Goal: Navigation & Orientation: Find specific page/section

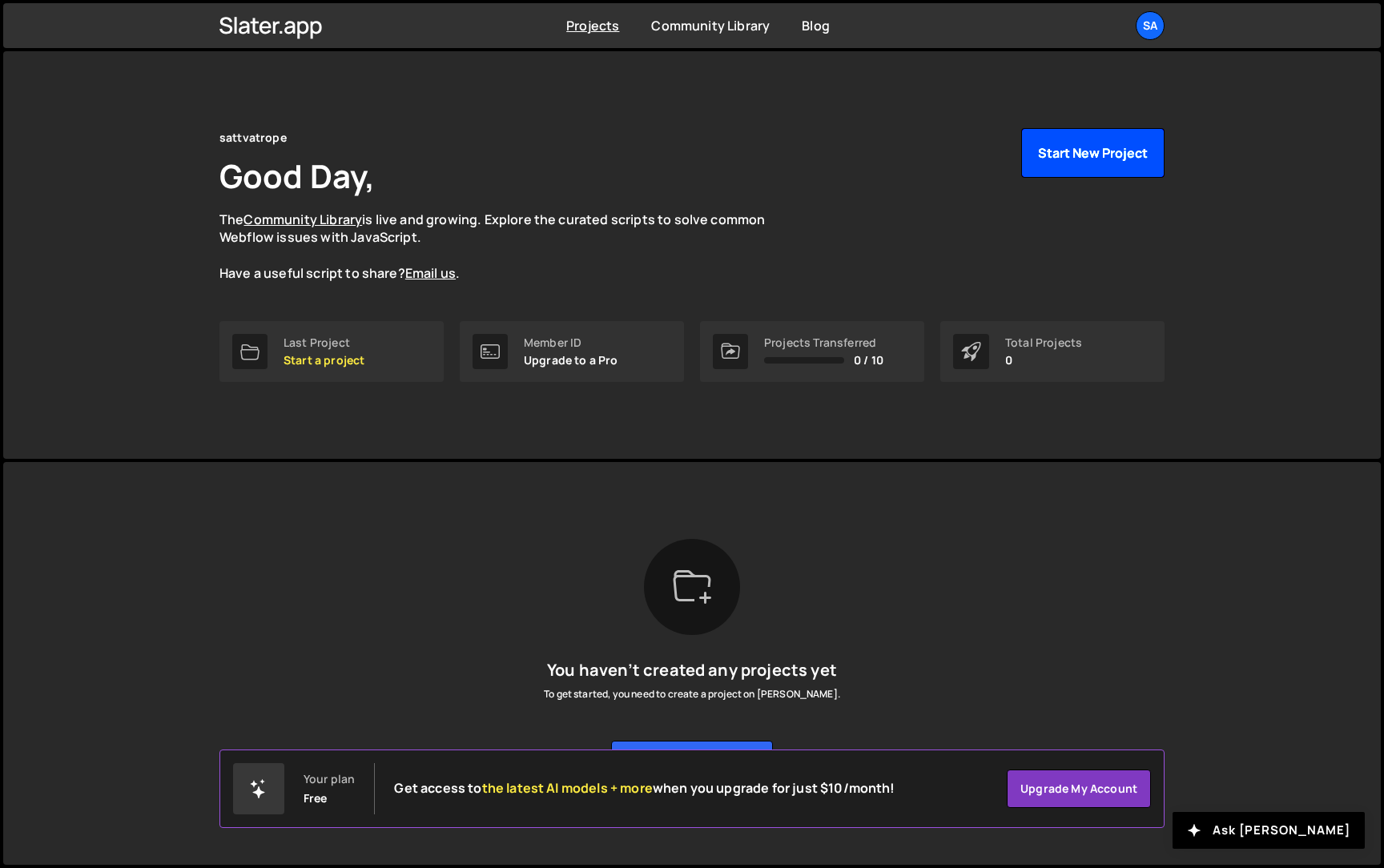
click at [1073, 160] on button "Start New Project" at bounding box center [1093, 152] width 143 height 50
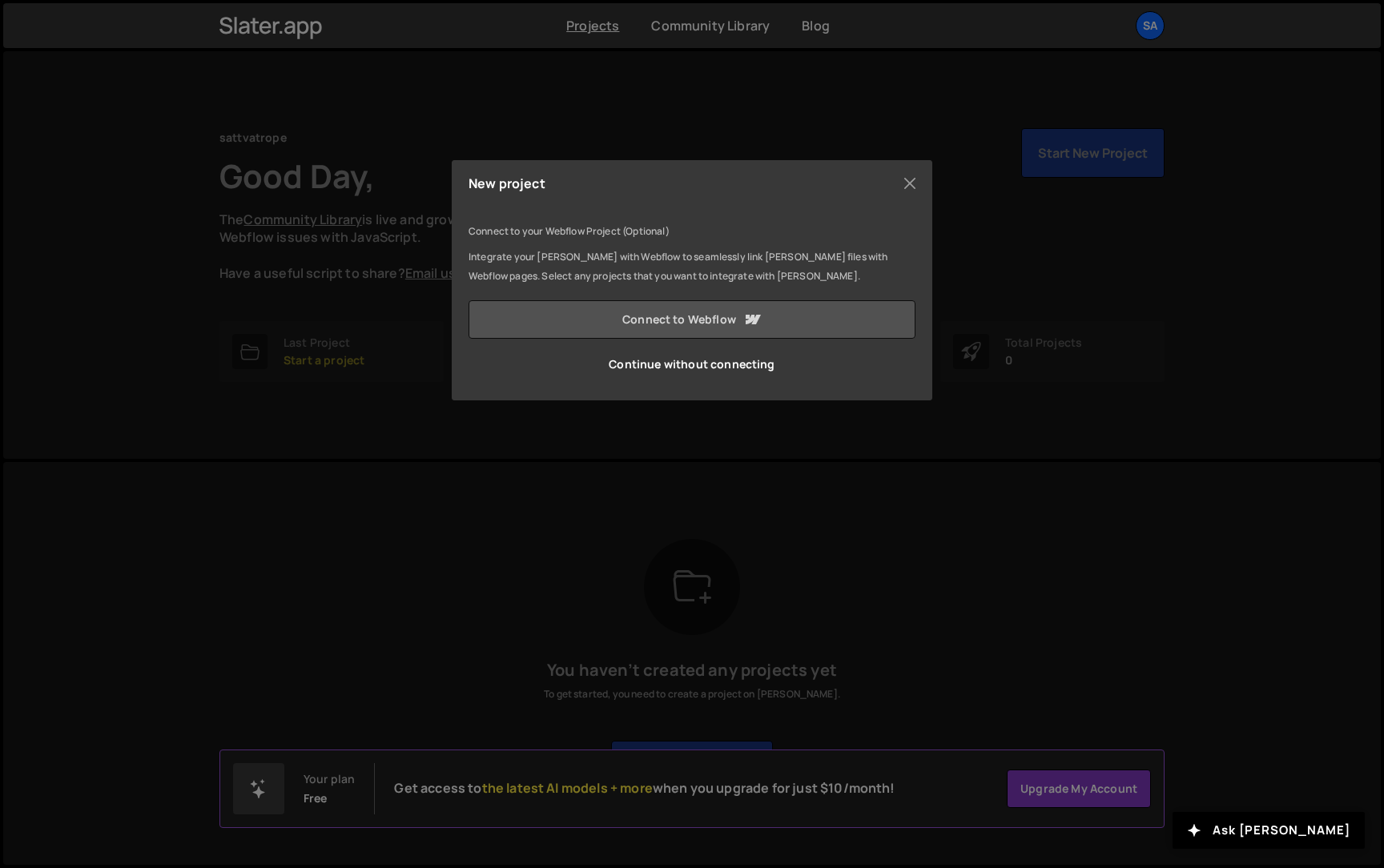
click at [786, 320] on link "Connect to Webflow" at bounding box center [691, 320] width 447 height 39
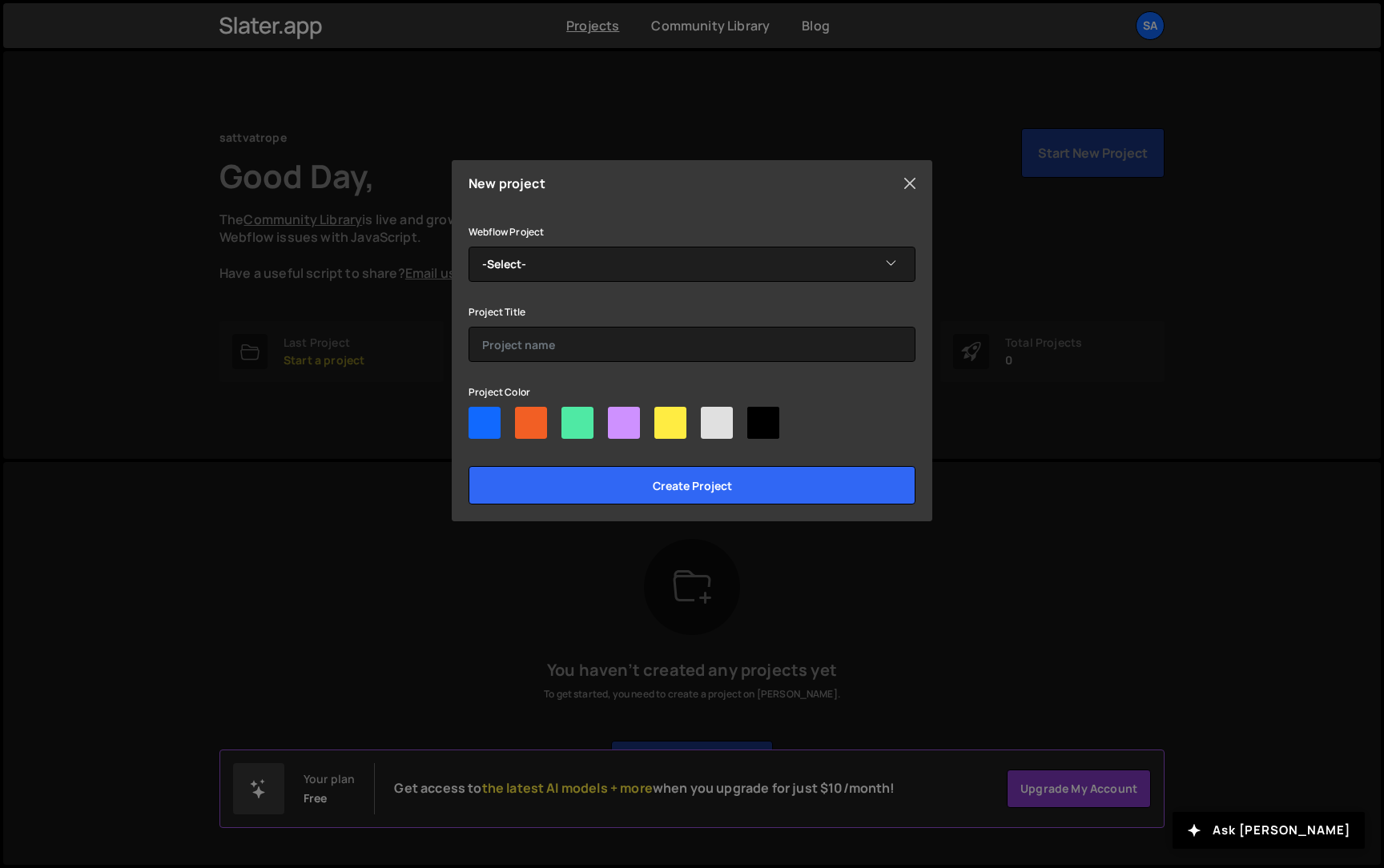
click at [913, 188] on button "Close" at bounding box center [909, 184] width 24 height 24
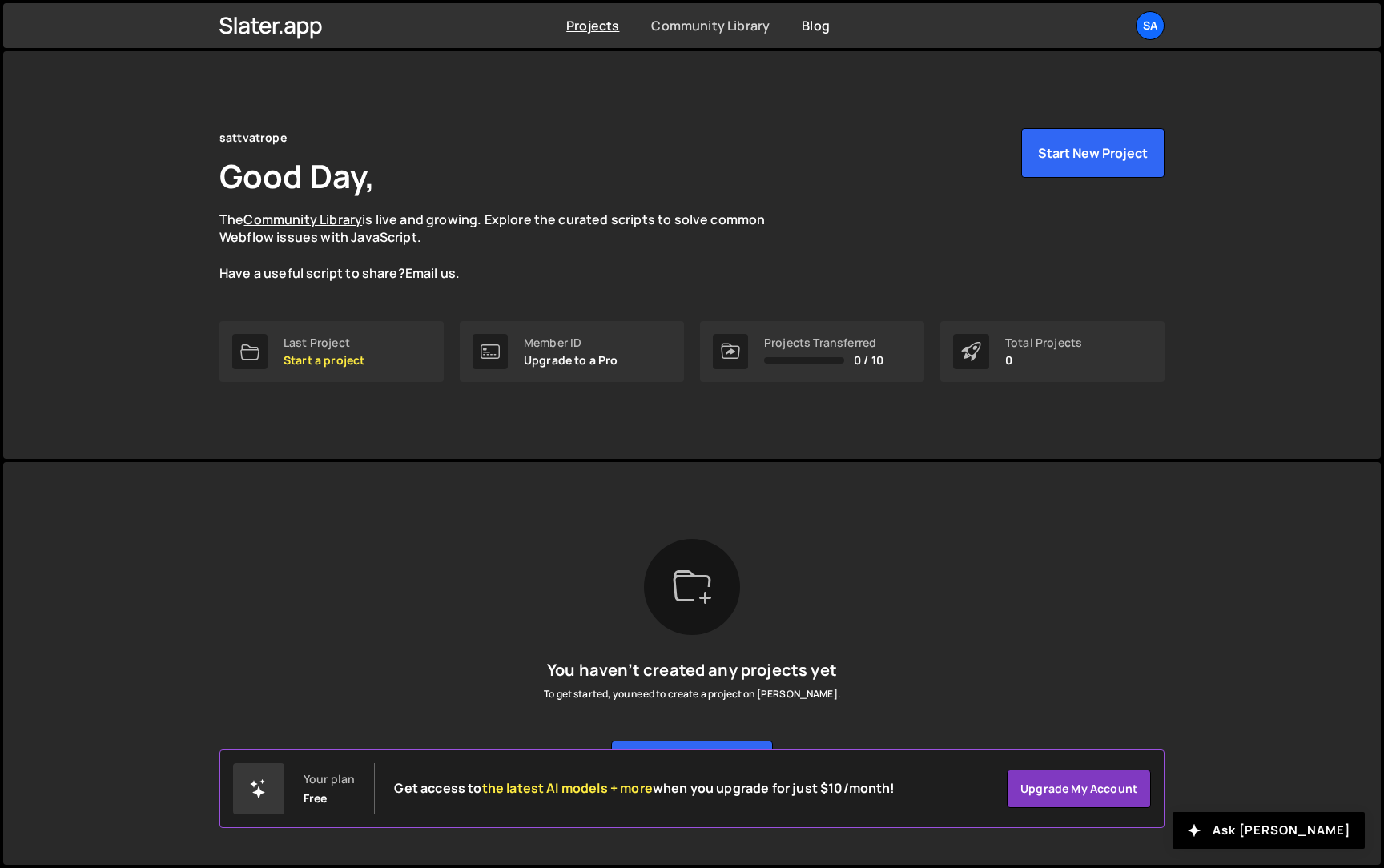
click at [737, 24] on link "Community Library" at bounding box center [710, 25] width 119 height 18
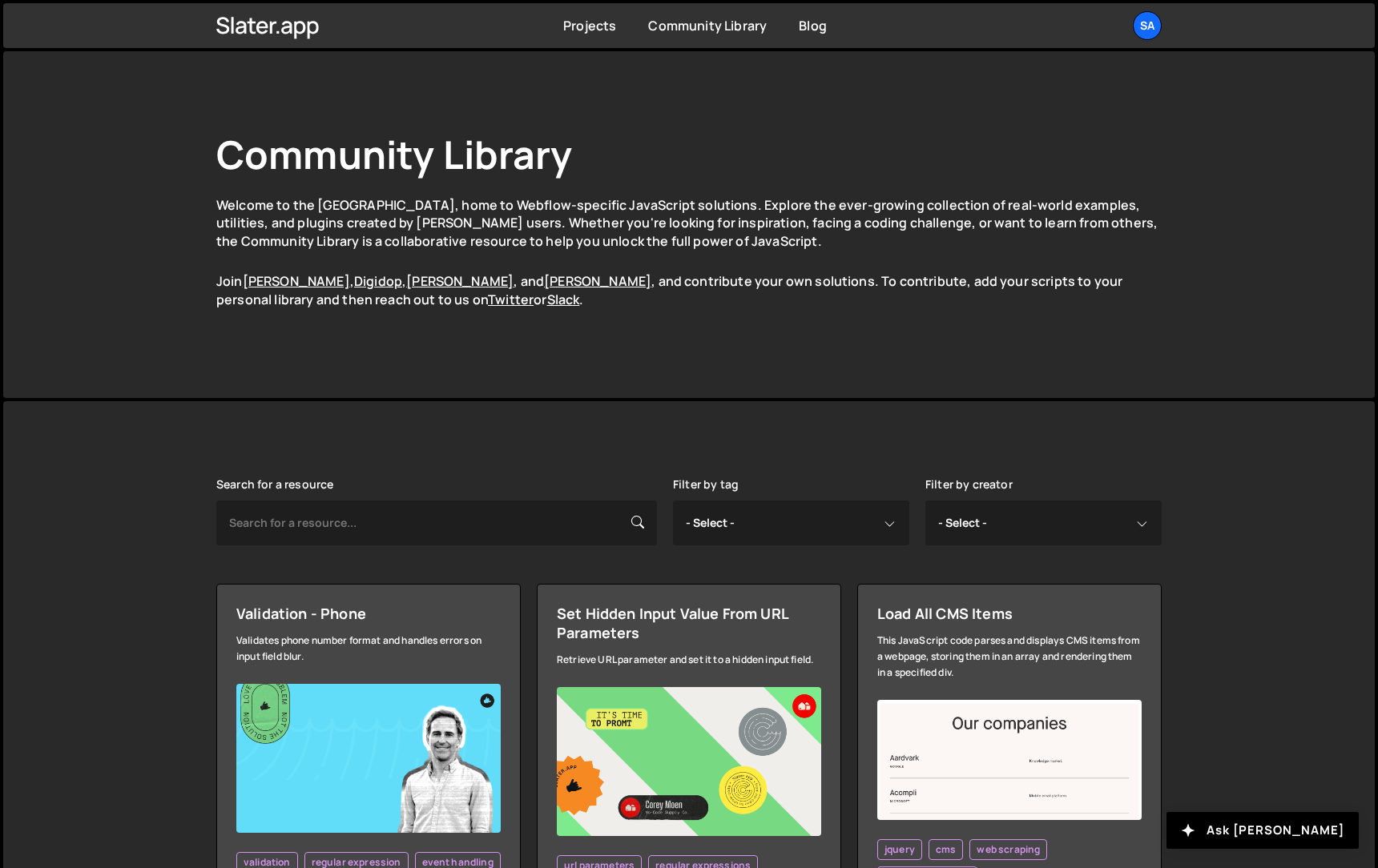
click at [810, 329] on div "Community Library Welcome to the [GEOGRAPHIC_DATA], home to Webflow-specific Ja…" at bounding box center [688, 225] width 993 height 347
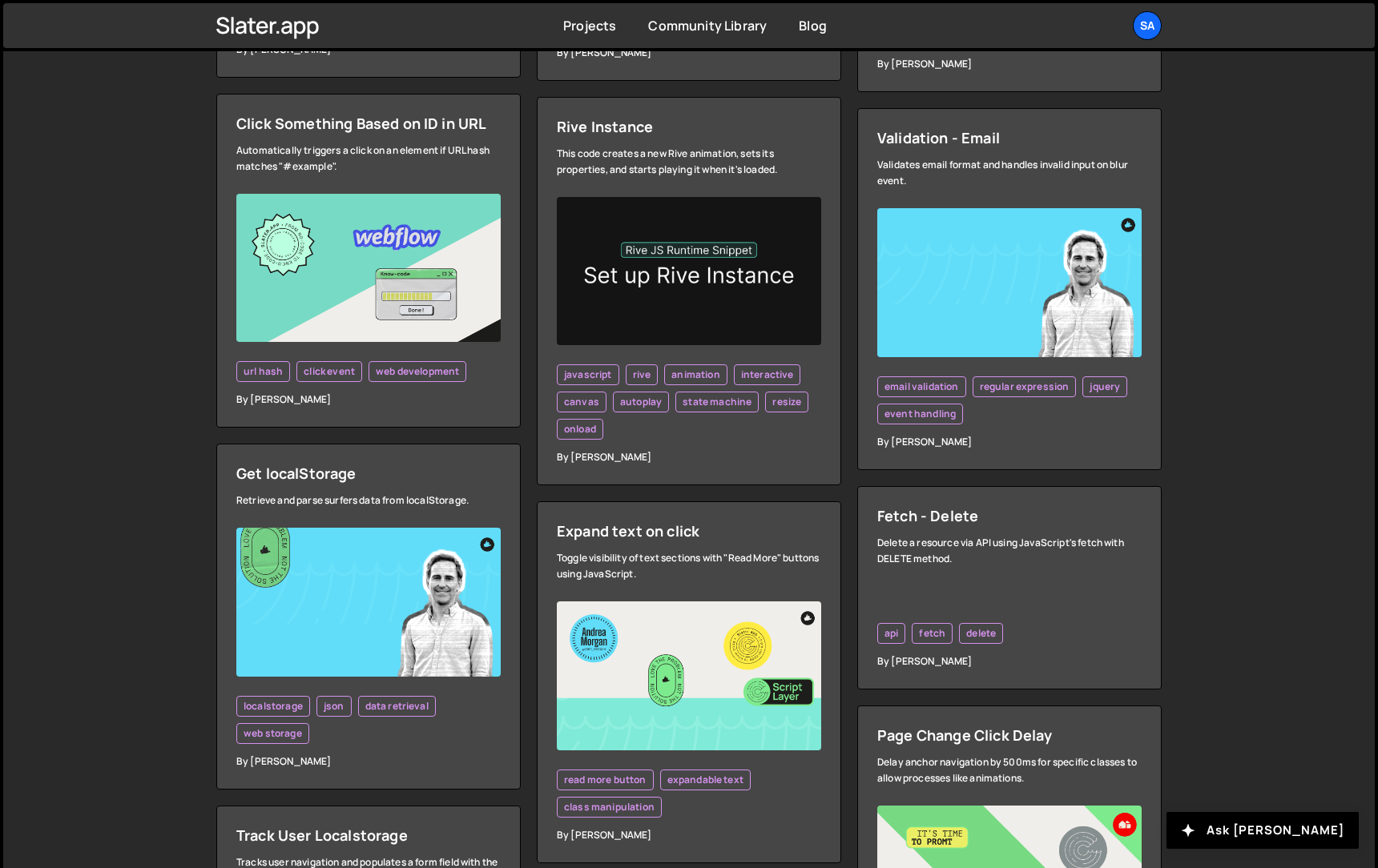
scroll to position [844, 0]
